Goal: Task Accomplishment & Management: Manage account settings

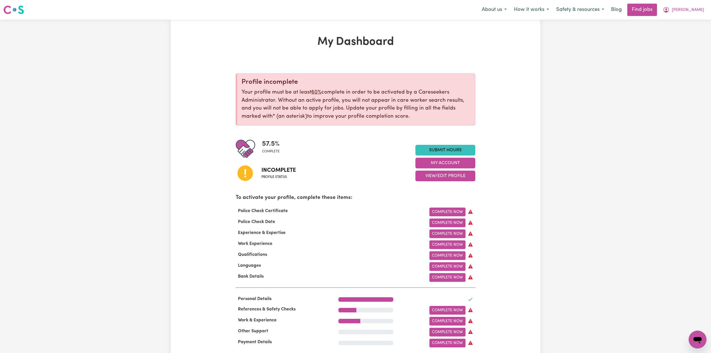
scroll to position [37, 0]
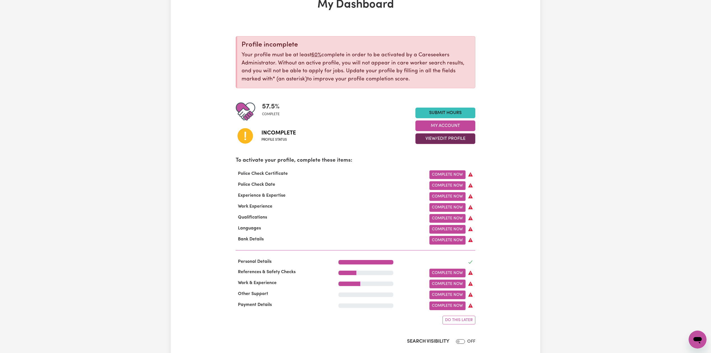
click at [426, 139] on button "View/Edit Profile" at bounding box center [445, 138] width 60 height 11
click at [420, 165] on link "Edit Profile" at bounding box center [441, 163] width 52 height 11
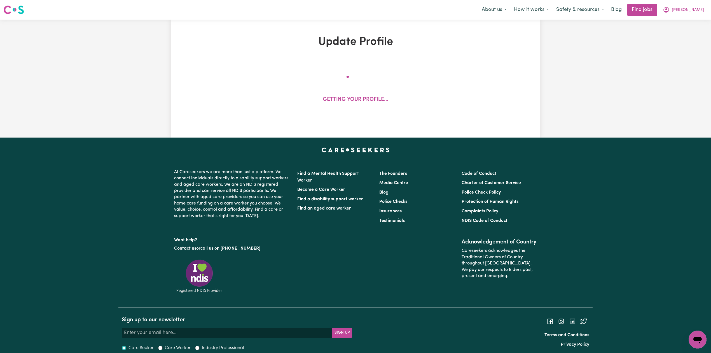
select select "[DEMOGRAPHIC_DATA]"
select select "[DEMOGRAPHIC_DATA] Work Visa"
select select "Studying a healthcare related degree or qualification"
select select "40"
select select "48"
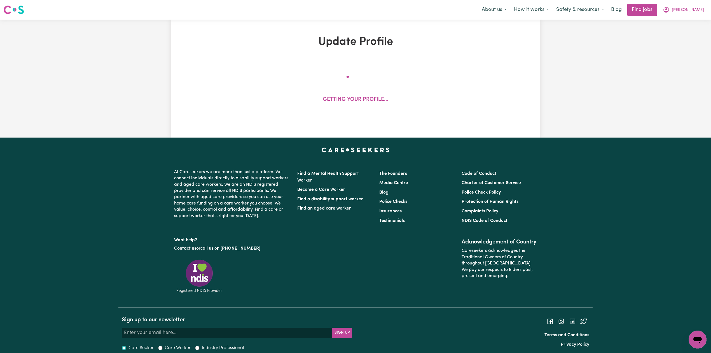
select select "48"
select select "50"
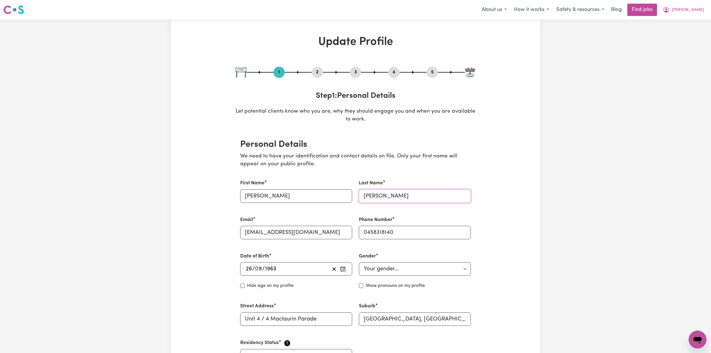
click at [398, 194] on input "[PERSON_NAME]" at bounding box center [415, 195] width 112 height 13
drag, startPoint x: 383, startPoint y: 196, endPoint x: 353, endPoint y: 197, distance: 30.0
click at [353, 197] on div "First Name [PERSON_NAME] Last Name [PERSON_NAME] Email [EMAIL_ADDRESS][DOMAIN_N…" at bounding box center [355, 271] width 237 height 196
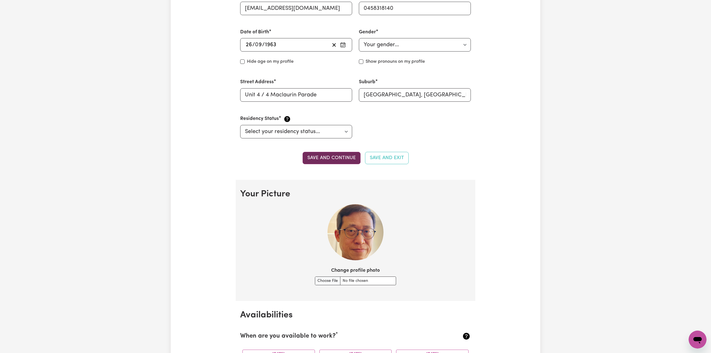
type input "[PERSON_NAME]"
click at [332, 158] on button "Save and continue" at bounding box center [331, 158] width 58 height 12
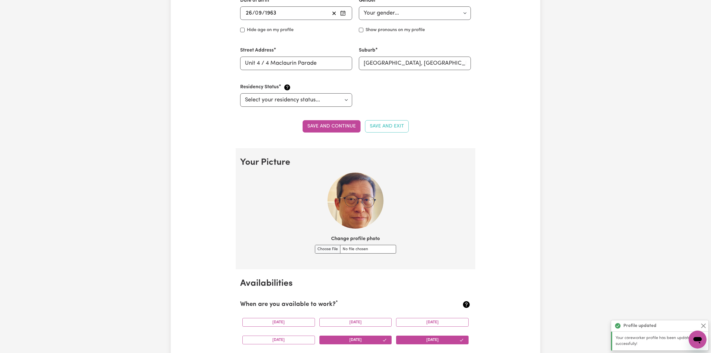
scroll to position [144, 0]
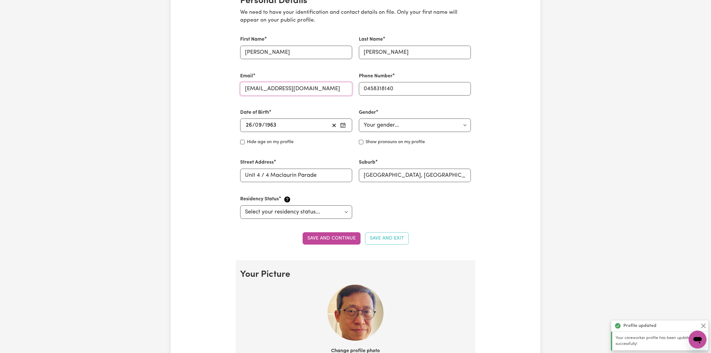
click at [267, 88] on input "[EMAIL_ADDRESS][DOMAIN_NAME]" at bounding box center [296, 88] width 112 height 13
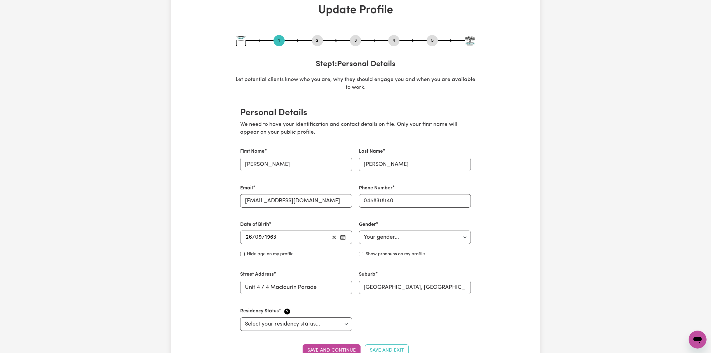
click at [314, 43] on button "2" at bounding box center [317, 40] width 11 height 7
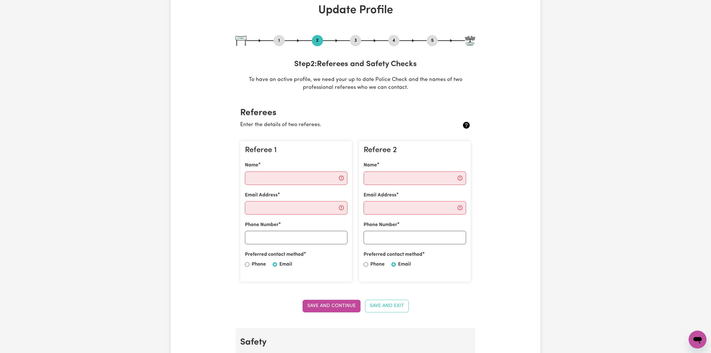
click at [432, 41] on button "5" at bounding box center [431, 40] width 11 height 7
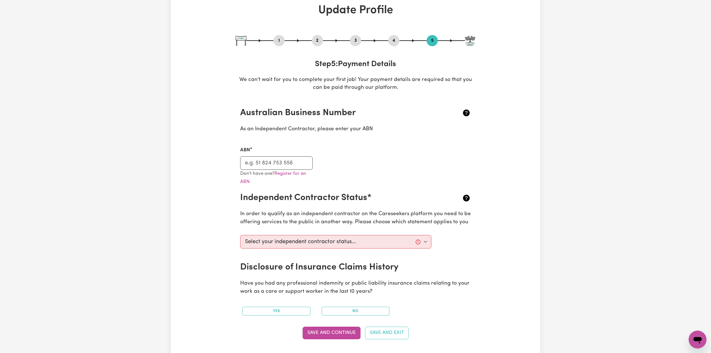
scroll to position [0, 0]
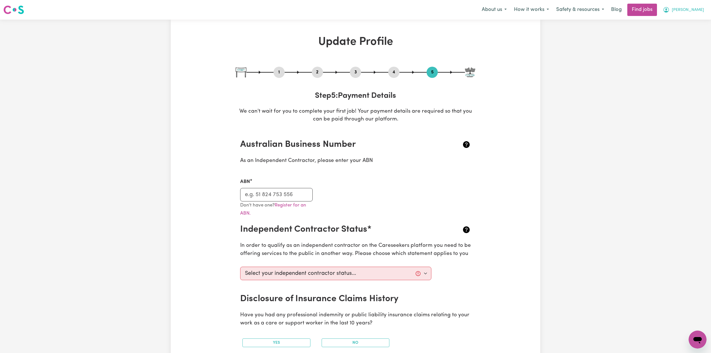
drag, startPoint x: 679, startPoint y: 7, endPoint x: 682, endPoint y: 13, distance: 6.5
click at [669, 7] on icon "My Account" at bounding box center [666, 9] width 7 height 7
click at [684, 43] on link "Logout" at bounding box center [685, 42] width 44 height 11
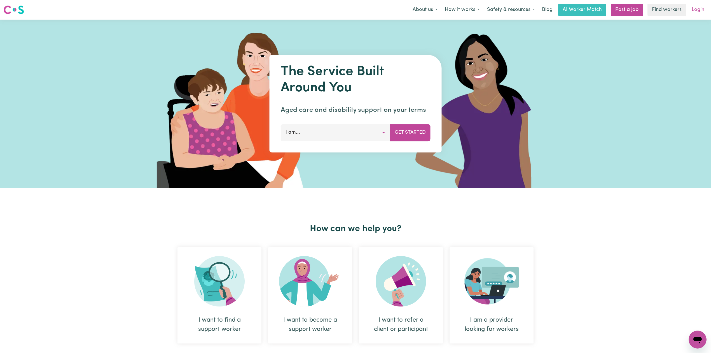
click at [705, 4] on link "Login" at bounding box center [697, 10] width 19 height 12
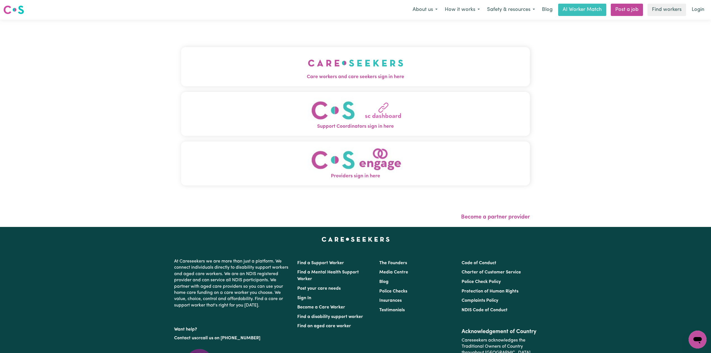
click at [415, 70] on button "Care workers and care seekers sign in here" at bounding box center [355, 66] width 349 height 39
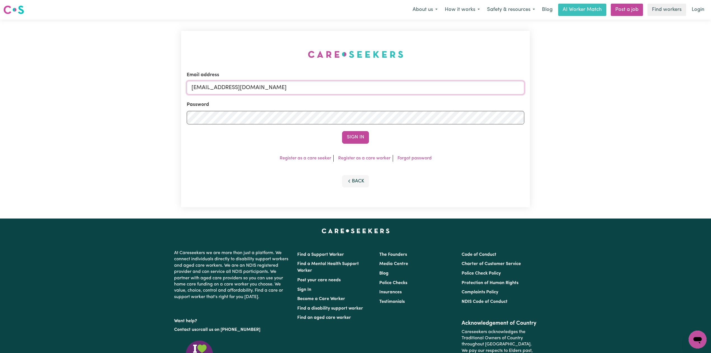
click at [281, 87] on input "[EMAIL_ADDRESS][DOMAIN_NAME]" at bounding box center [355, 87] width 337 height 13
drag, startPoint x: 221, startPoint y: 87, endPoint x: 334, endPoint y: 94, distance: 113.0
click at [334, 94] on input "Superuser~[EMAIL_ADDRESS][DOMAIN_NAME]" at bounding box center [355, 87] width 337 height 13
type input "Superuser~[EMAIL_ADDRESS][DOMAIN_NAME]"
click at [354, 139] on button "Sign In" at bounding box center [355, 137] width 27 height 12
